Goal: Check status: Check status

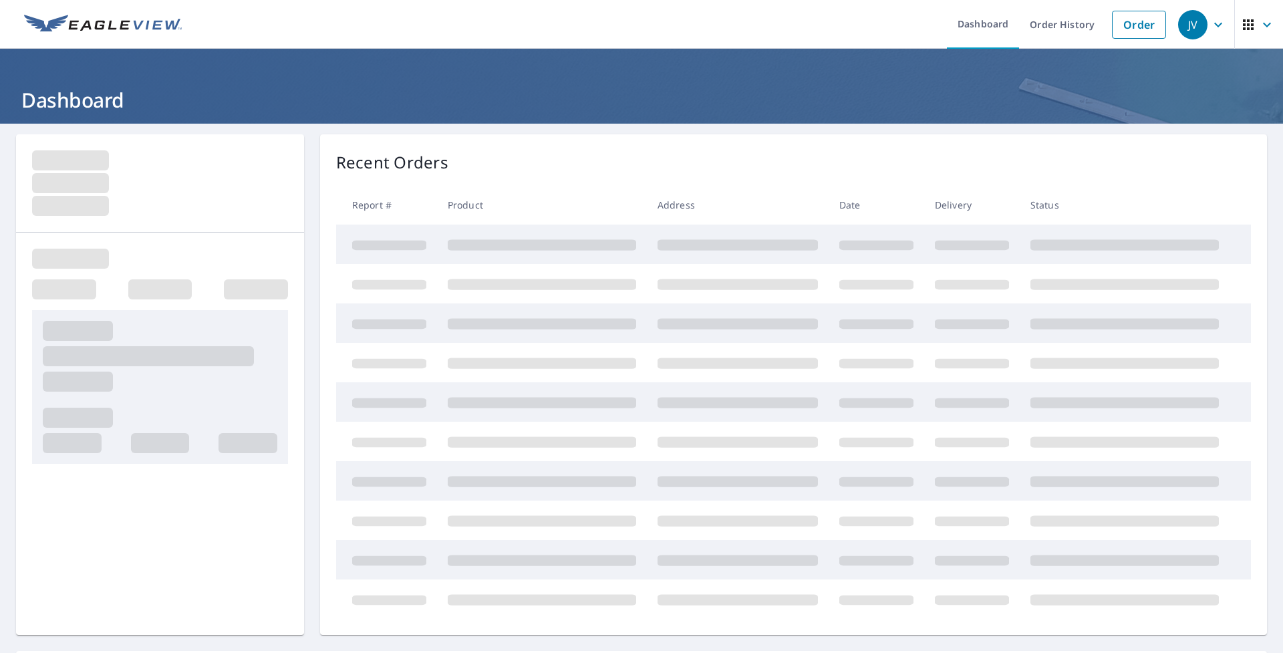
scroll to position [20, 0]
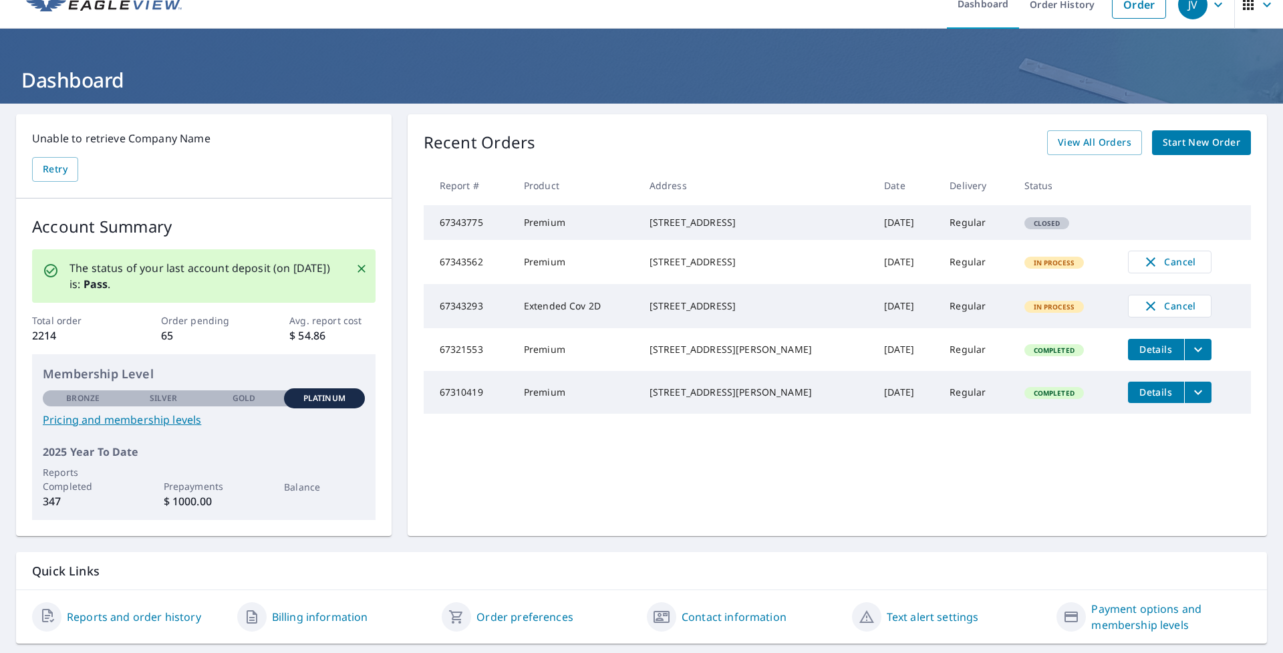
click at [549, 220] on td "Premium" at bounding box center [576, 222] width 126 height 35
drag, startPoint x: 666, startPoint y: 224, endPoint x: 722, endPoint y: 234, distance: 57.1
click at [667, 224] on div "[STREET_ADDRESS]" at bounding box center [755, 222] width 213 height 13
click at [1049, 236] on td "Closed" at bounding box center [1065, 222] width 104 height 35
click at [1068, 228] on td "Closed" at bounding box center [1065, 222] width 104 height 35
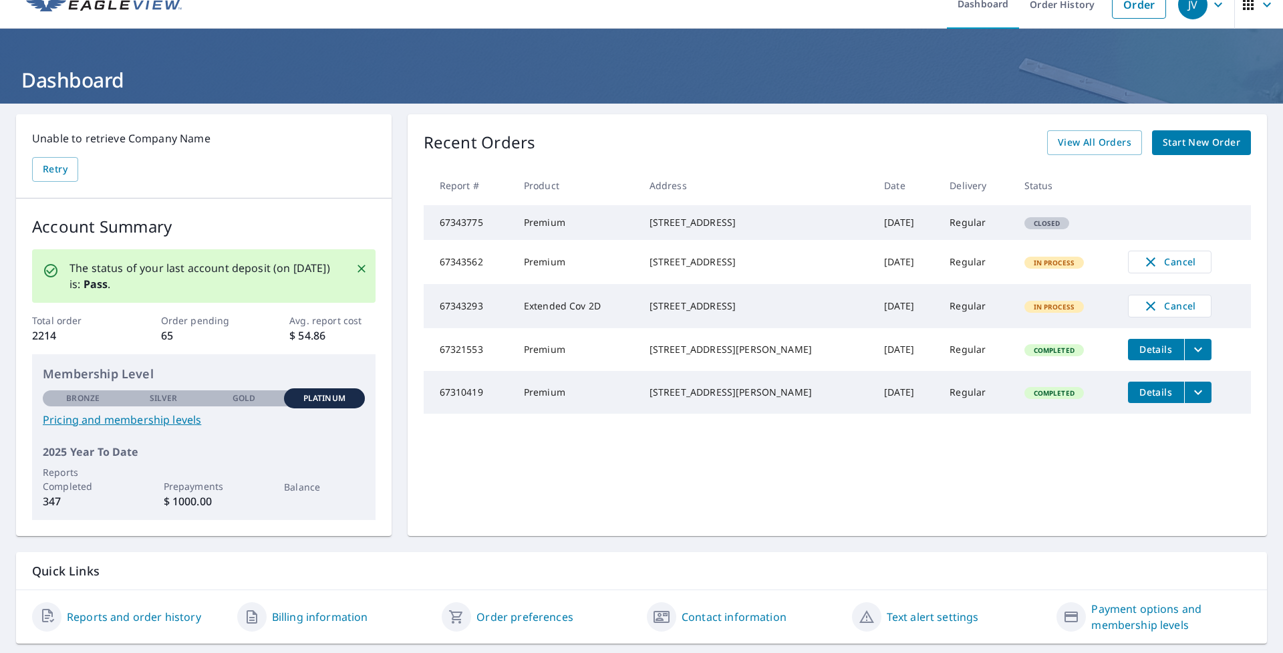
click at [1128, 230] on tbody "67343775 Premium [STREET_ADDRESS] [DATE] Regular Closed 67343562 Premium [STREE…" at bounding box center [837, 309] width 827 height 208
click at [1063, 228] on td "Closed" at bounding box center [1065, 222] width 104 height 35
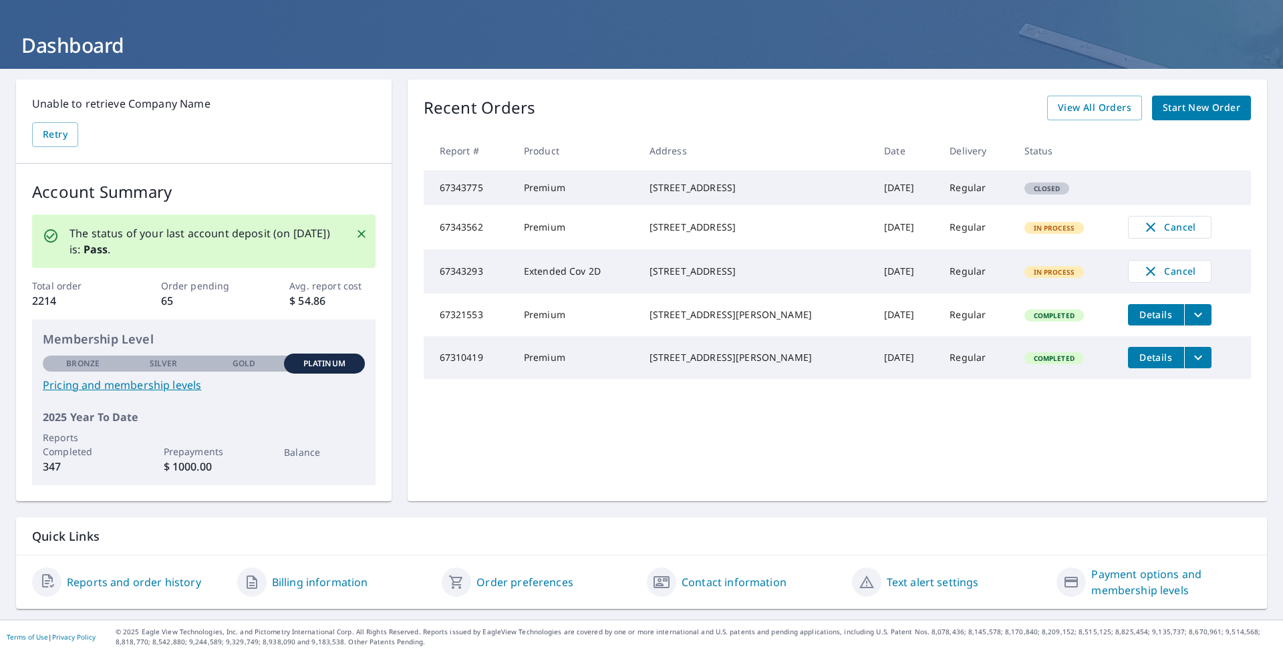
click at [129, 582] on link "Reports and order history" at bounding box center [134, 582] width 134 height 16
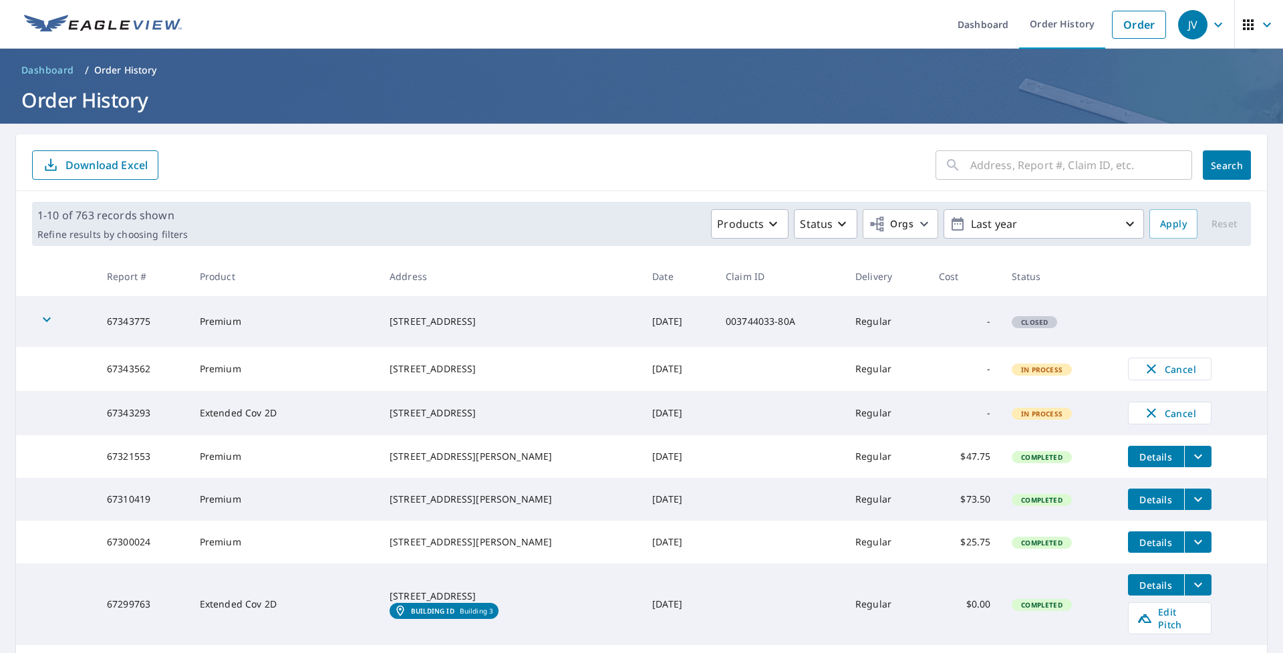
click at [971, 320] on td "-" at bounding box center [964, 321] width 73 height 51
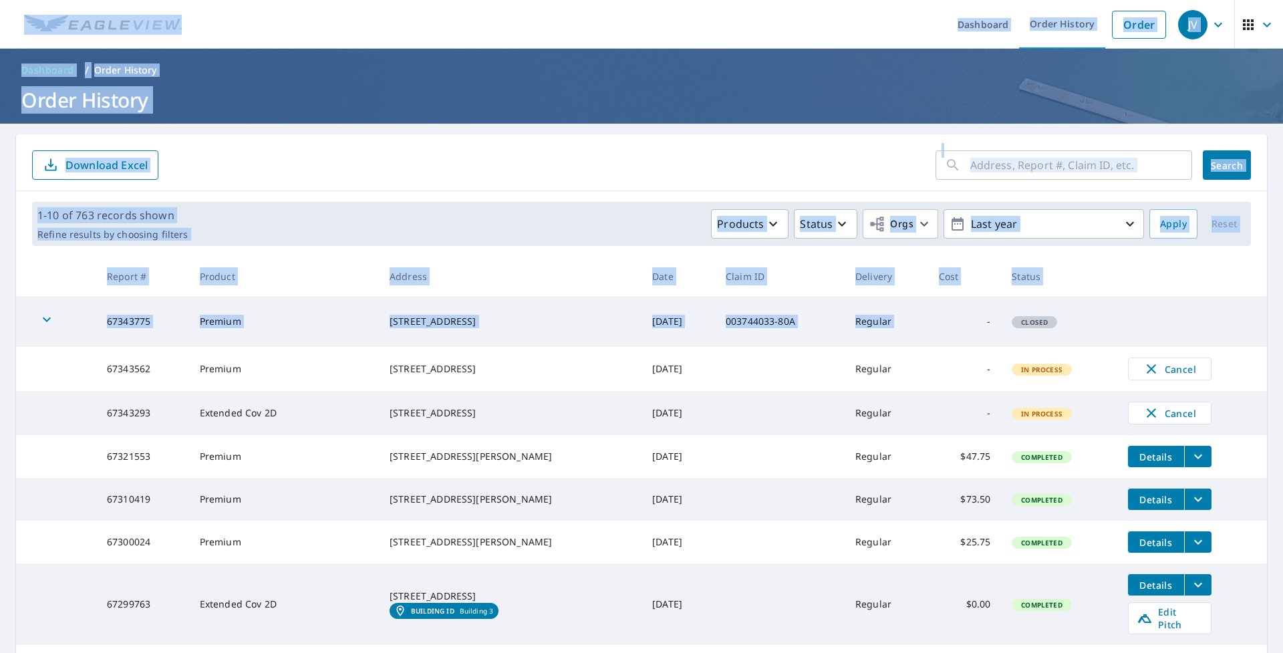
drag, startPoint x: 942, startPoint y: 320, endPoint x: -80, endPoint y: 315, distance: 1021.5
click at [0, 315] on html "JV JV Dashboard Order History Order JV Dashboard / Order History Order History …" at bounding box center [641, 326] width 1283 height 653
click at [55, 318] on div "button" at bounding box center [46, 321] width 29 height 29
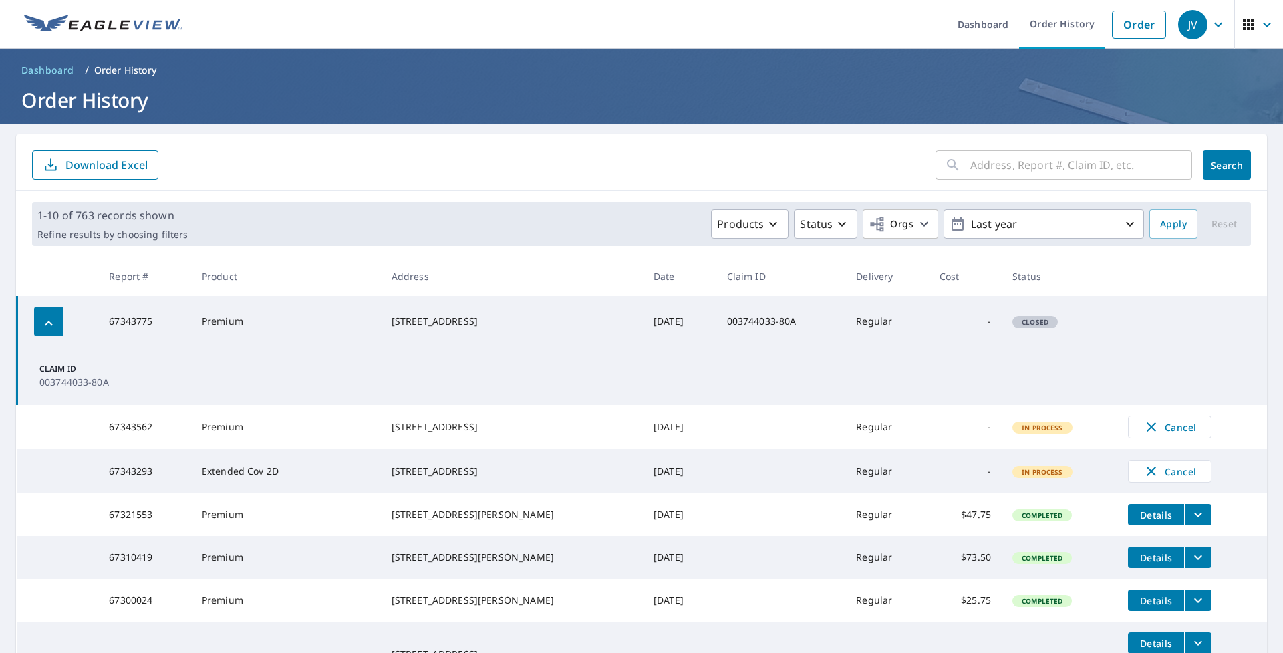
click at [432, 361] on td "Claim ID 003744033-80A" at bounding box center [642, 376] width 1250 height 58
click at [61, 382] on p "003744033-80A" at bounding box center [79, 382] width 80 height 14
drag, startPoint x: 59, startPoint y: 367, endPoint x: 144, endPoint y: 347, distance: 87.8
click at [59, 368] on p "Claim ID" at bounding box center [79, 369] width 80 height 12
click at [148, 311] on td "67343775" at bounding box center [144, 321] width 93 height 51
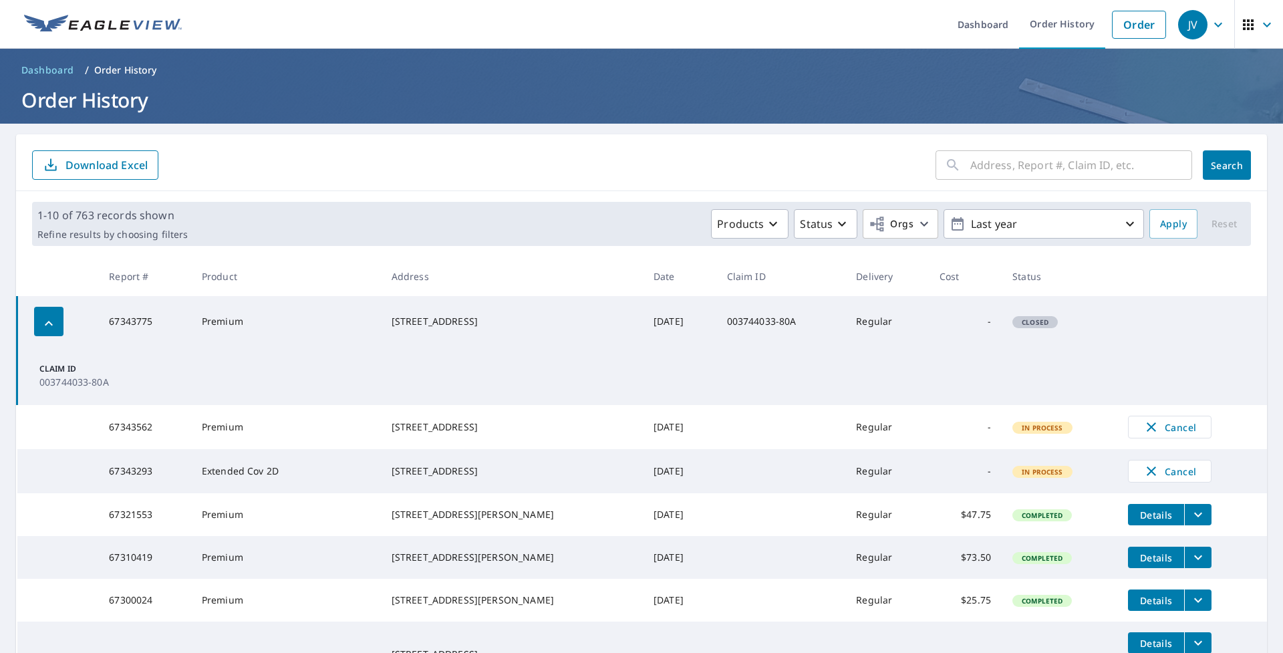
click at [132, 327] on td "67343775" at bounding box center [144, 321] width 93 height 51
click at [215, 317] on td "Premium" at bounding box center [286, 321] width 190 height 51
click at [410, 328] on div "[STREET_ADDRESS]" at bounding box center [512, 321] width 241 height 13
drag, startPoint x: 462, startPoint y: 326, endPoint x: 793, endPoint y: 341, distance: 331.7
click at [466, 326] on div "[STREET_ADDRESS]" at bounding box center [512, 321] width 241 height 13
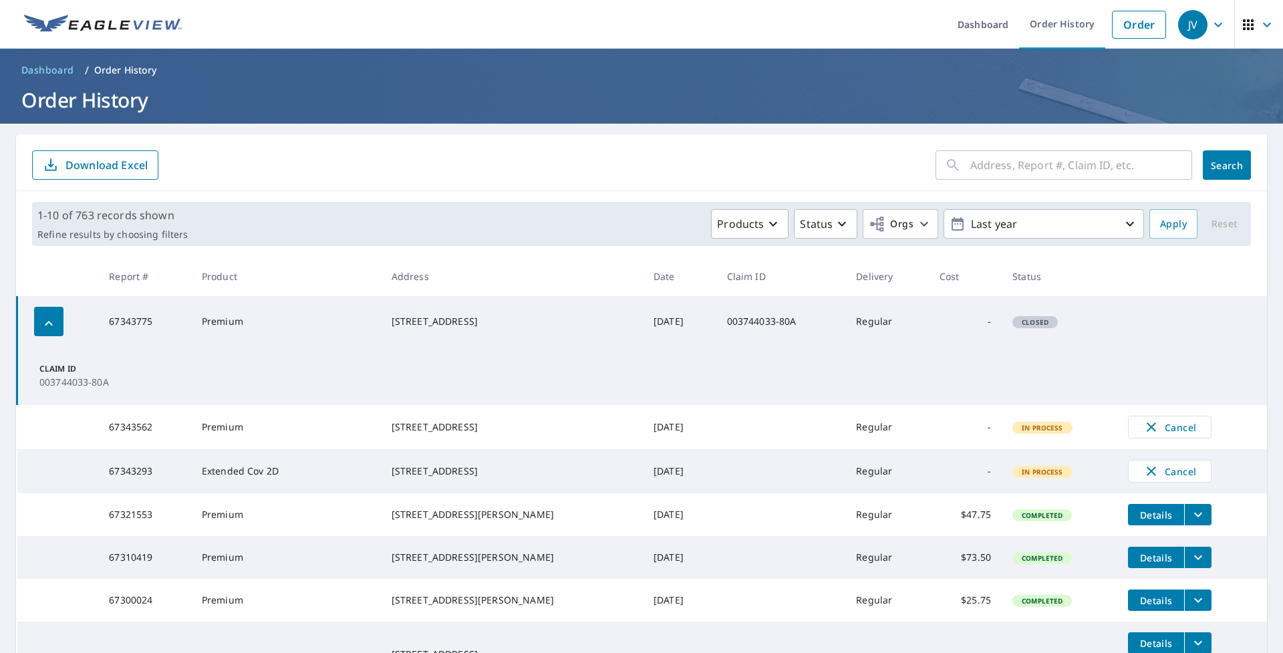
click at [806, 333] on td "003744033-80A" at bounding box center [781, 321] width 130 height 51
click at [955, 331] on td "-" at bounding box center [965, 321] width 73 height 51
click at [1066, 329] on td "Closed" at bounding box center [1059, 321] width 116 height 51
